Goal: Transaction & Acquisition: Purchase product/service

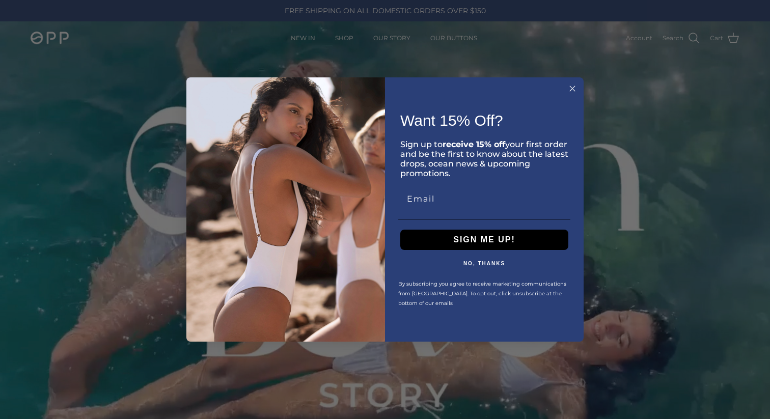
click at [571, 86] on circle "Close dialog" at bounding box center [573, 89] width 12 height 12
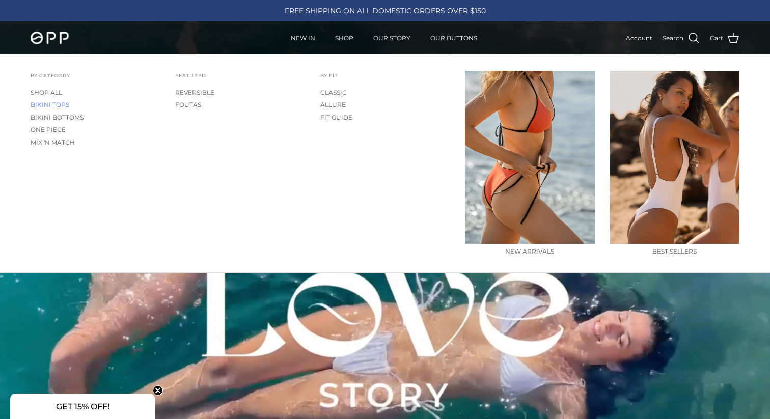
click at [59, 104] on link "BIKINI TOPS" at bounding box center [95, 105] width 129 height 12
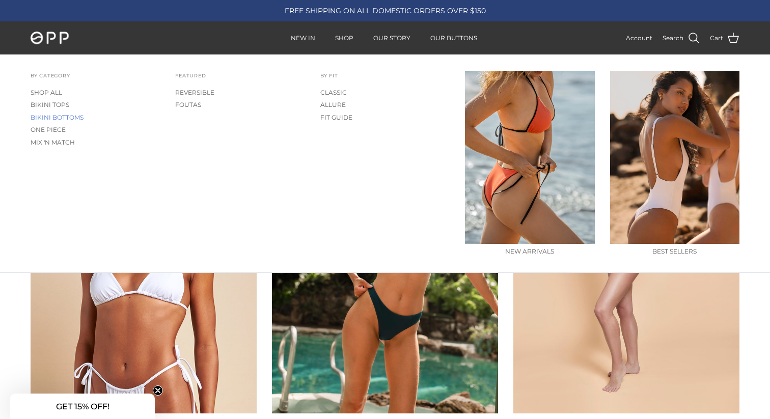
click at [66, 117] on link "BIKINI BOTTOMS" at bounding box center [95, 118] width 129 height 12
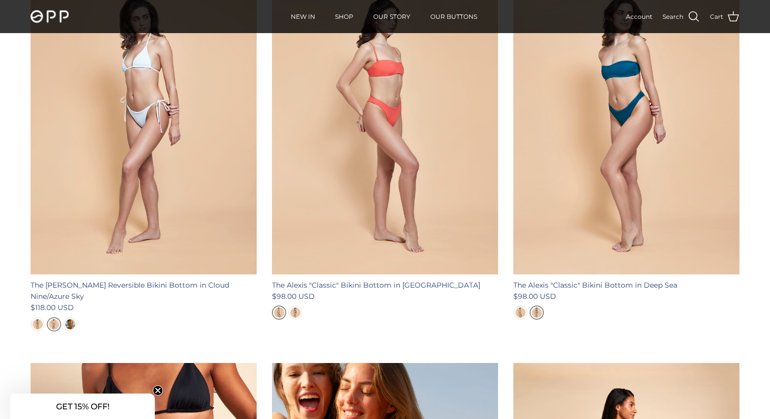
scroll to position [493, 0]
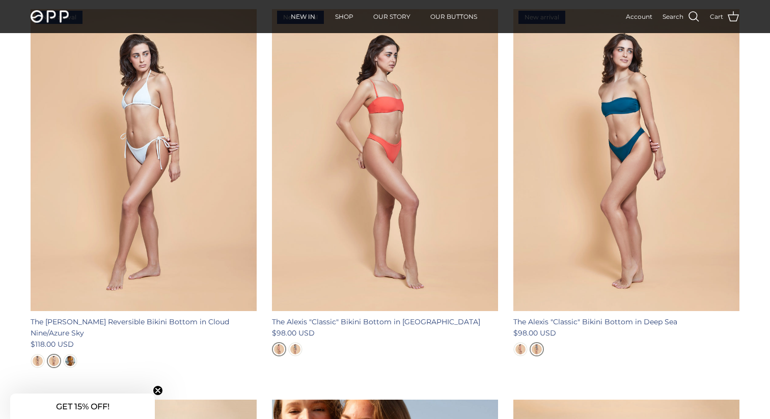
click at [691, 16] on span at bounding box center [694, 16] width 12 height 12
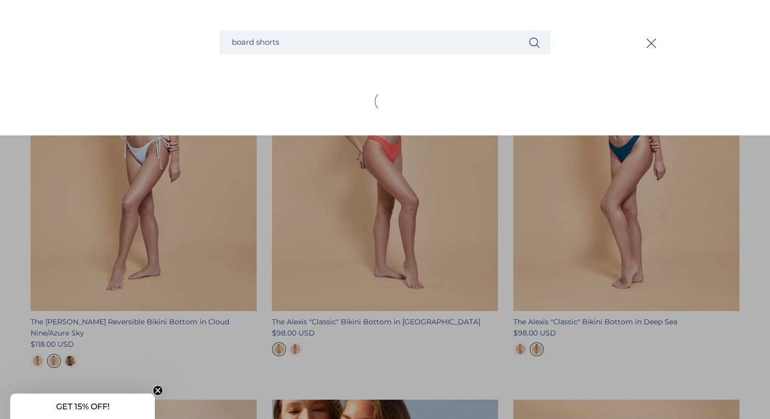
type input "board shorts"
click at [528, 36] on button "Search" at bounding box center [534, 42] width 12 height 13
